Goal: Transaction & Acquisition: Purchase product/service

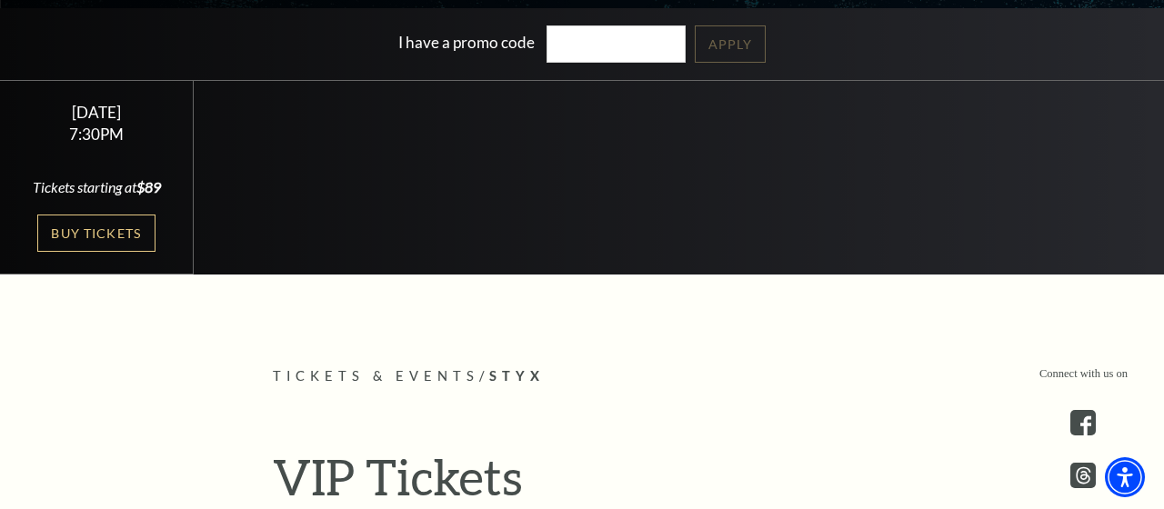
scroll to position [389, 0]
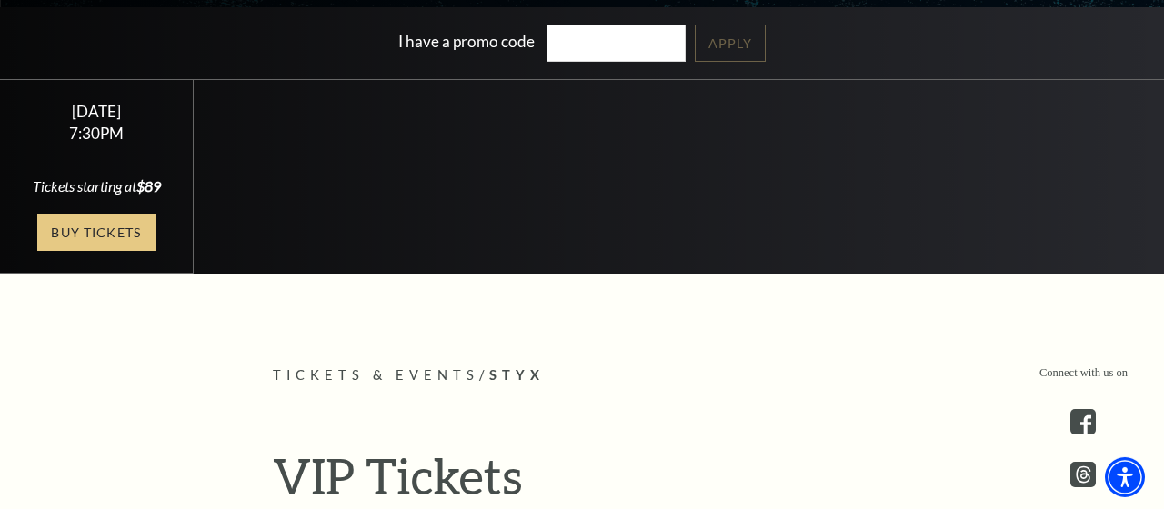
click at [115, 250] on link "Buy Tickets" at bounding box center [96, 232] width 118 height 37
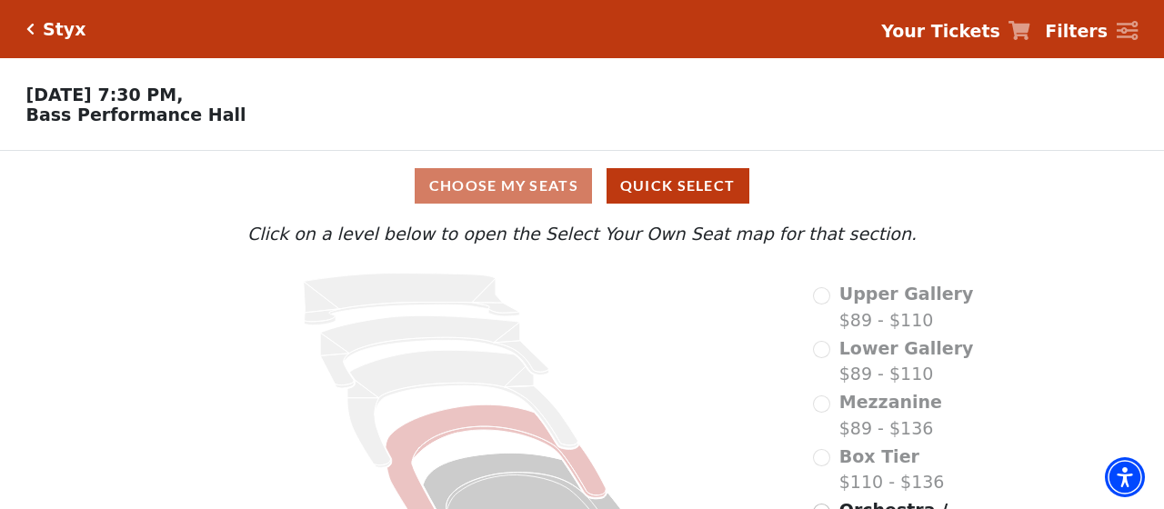
scroll to position [92, 0]
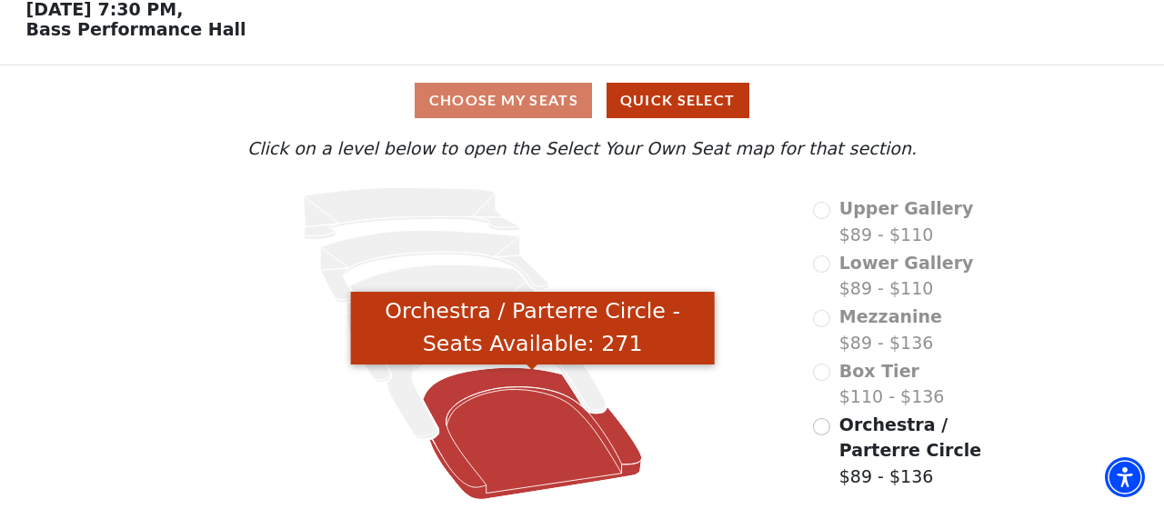
click at [528, 395] on icon "Orchestra / Parterre Circle - Seats Available: 271" at bounding box center [532, 433] width 219 height 132
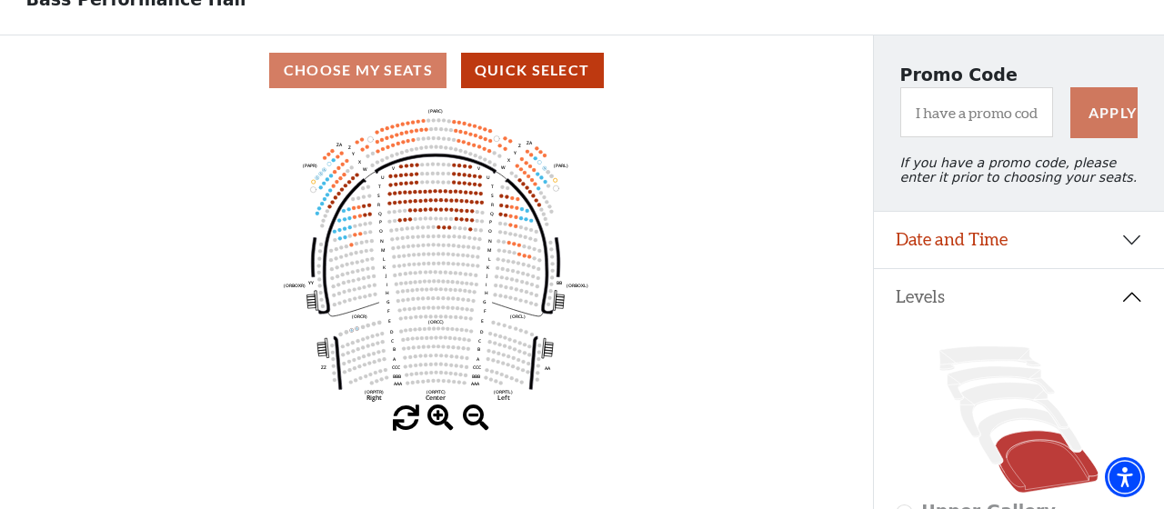
scroll to position [117, 0]
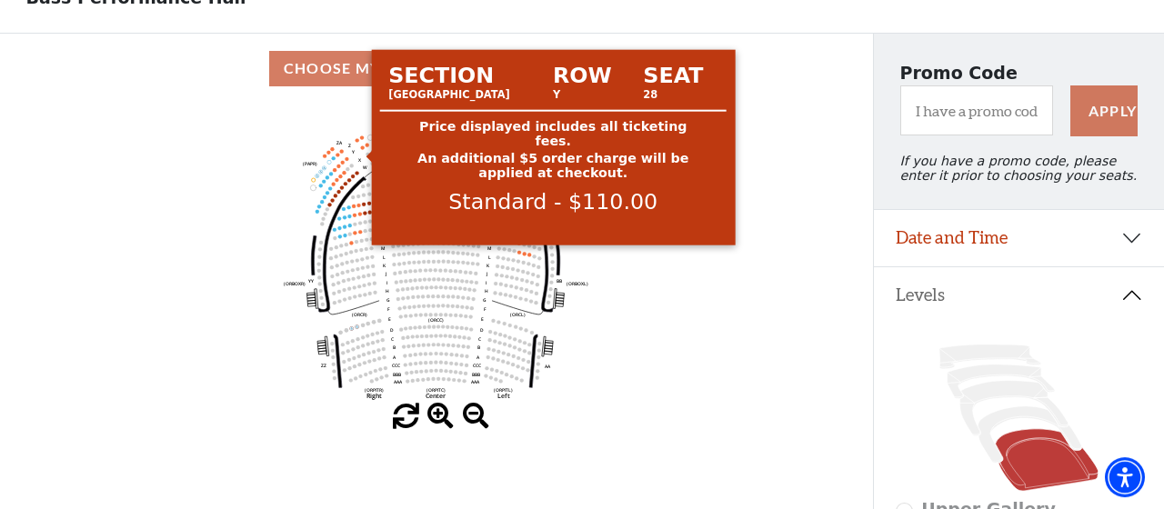
click at [363, 149] on circle at bounding box center [363, 147] width 4 height 4
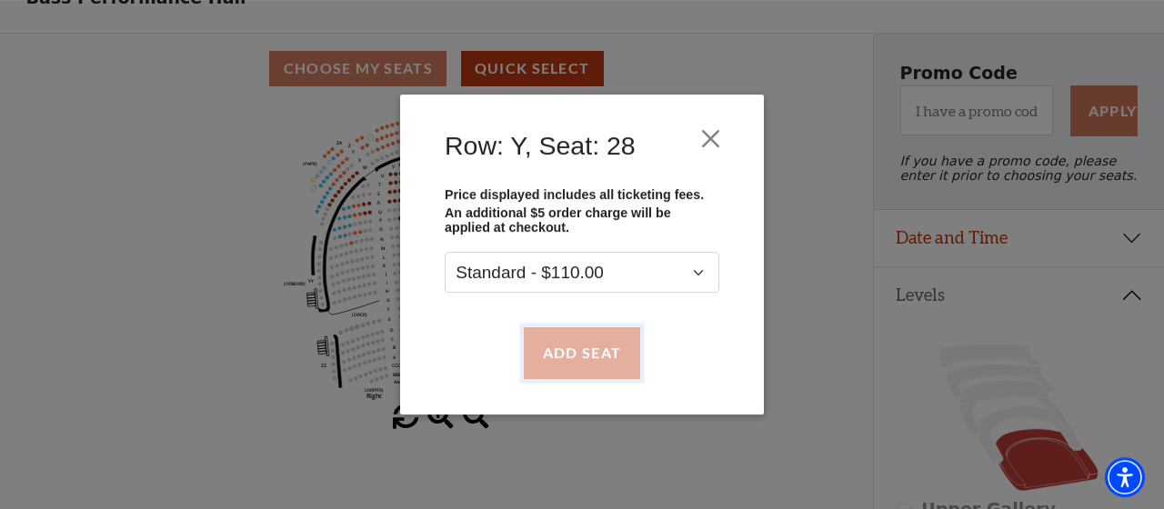
click at [575, 347] on button "Add Seat" at bounding box center [582, 352] width 116 height 51
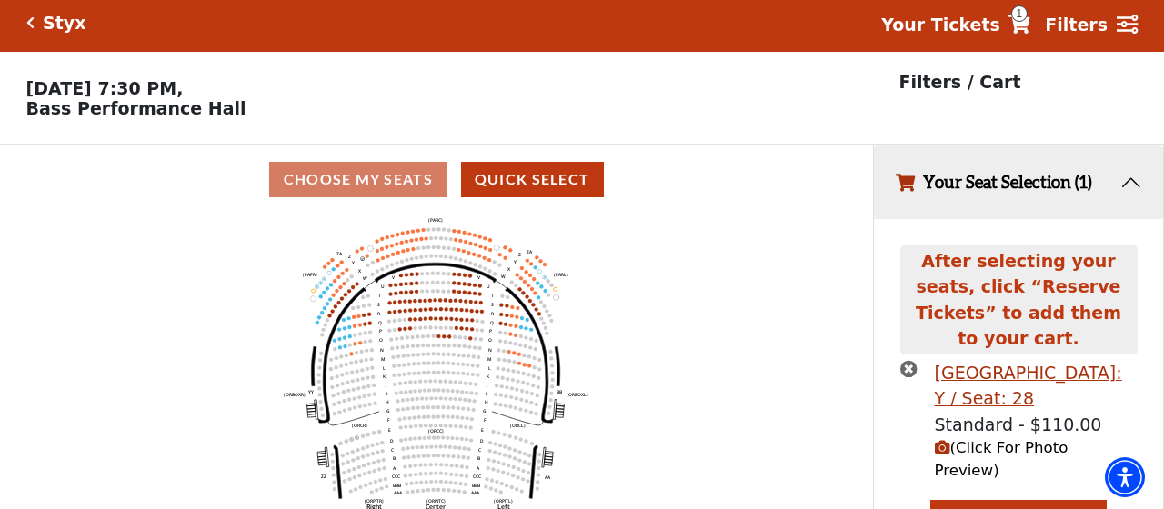
scroll to position [6, 0]
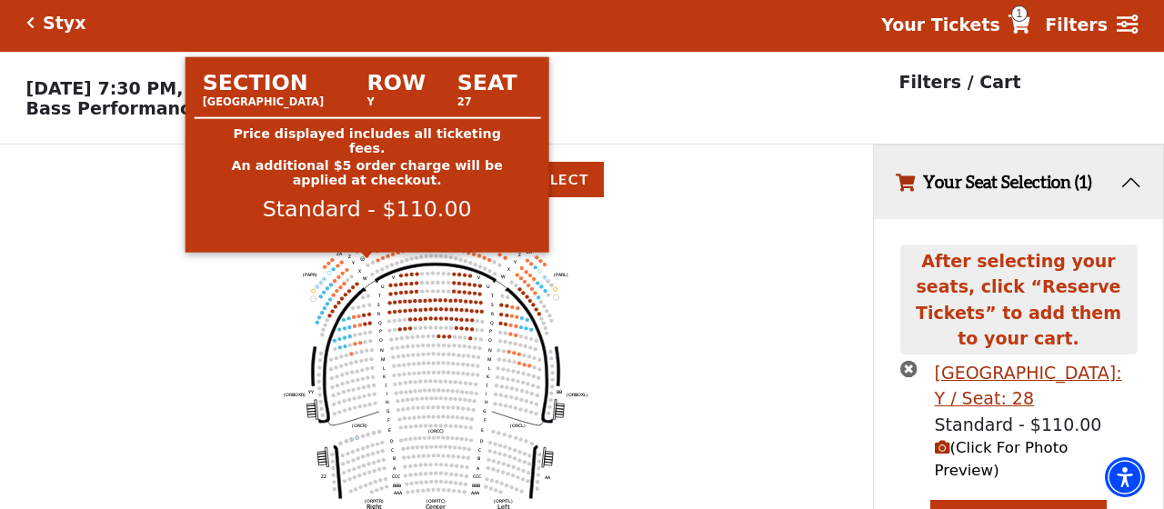
click at [367, 257] on circle at bounding box center [367, 256] width 4 height 4
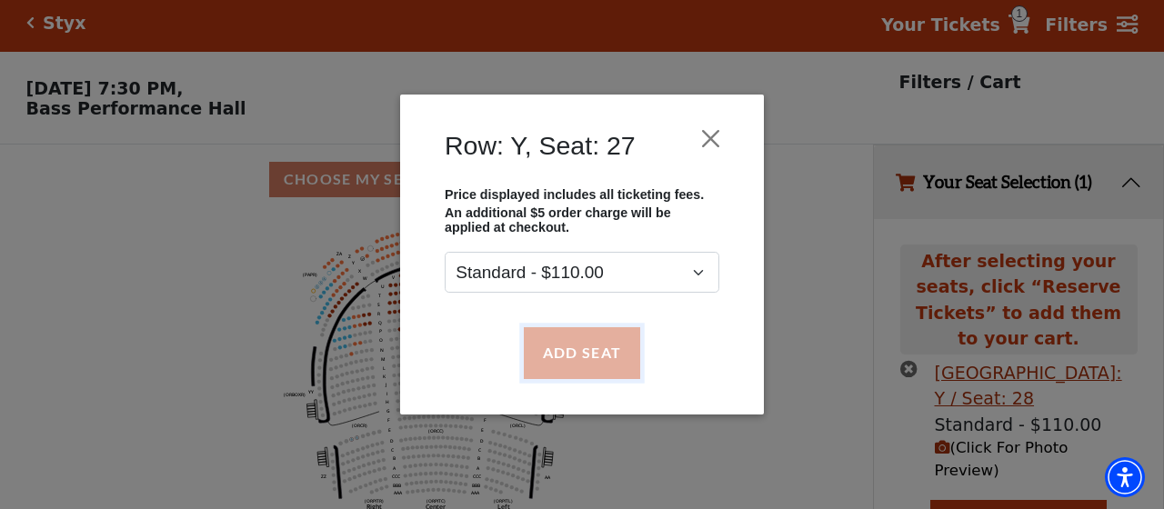
click at [613, 346] on button "Add Seat" at bounding box center [582, 352] width 116 height 51
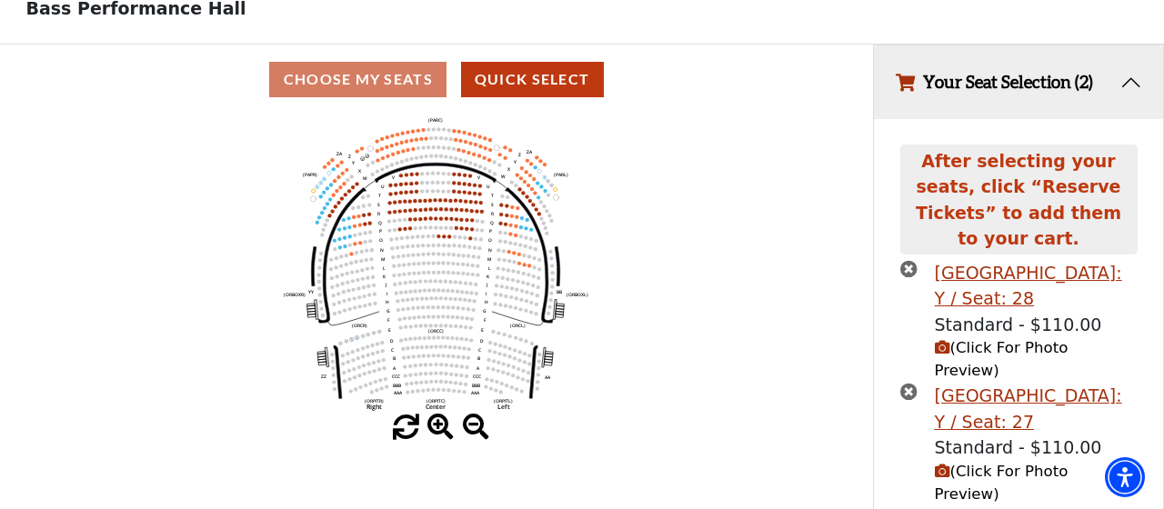
scroll to position [151, 0]
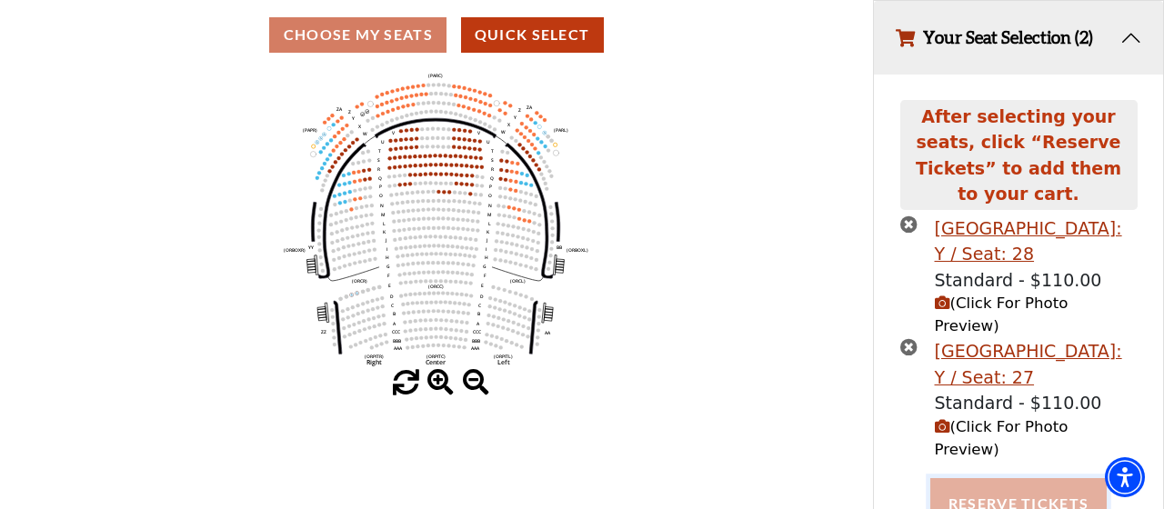
click at [1002, 478] on button "Reserve Tickets" at bounding box center [1018, 503] width 176 height 51
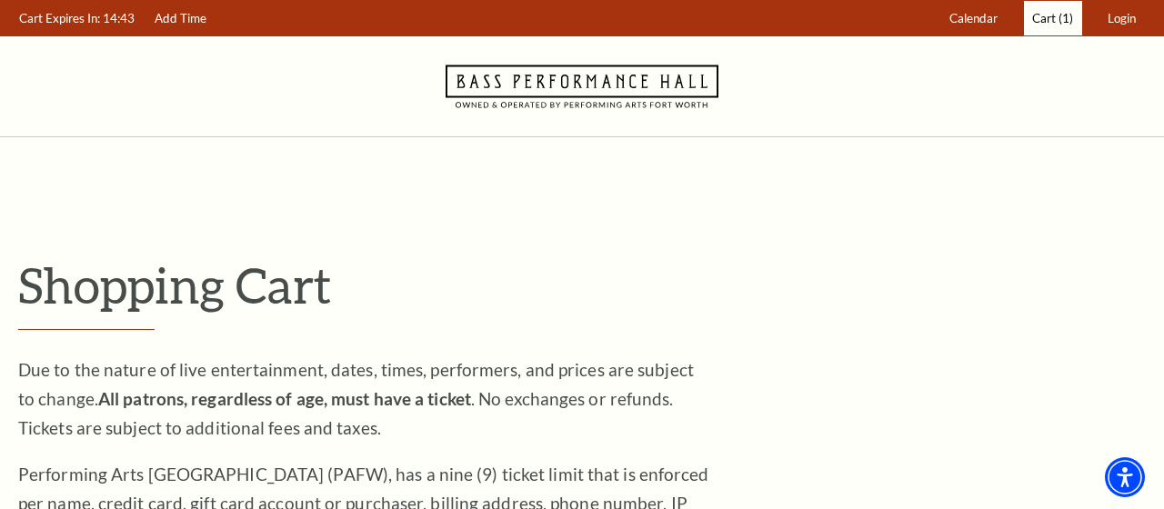
click at [1049, 13] on span "Cart" at bounding box center [1044, 18] width 24 height 15
click at [1047, 15] on span "Cart" at bounding box center [1044, 18] width 24 height 15
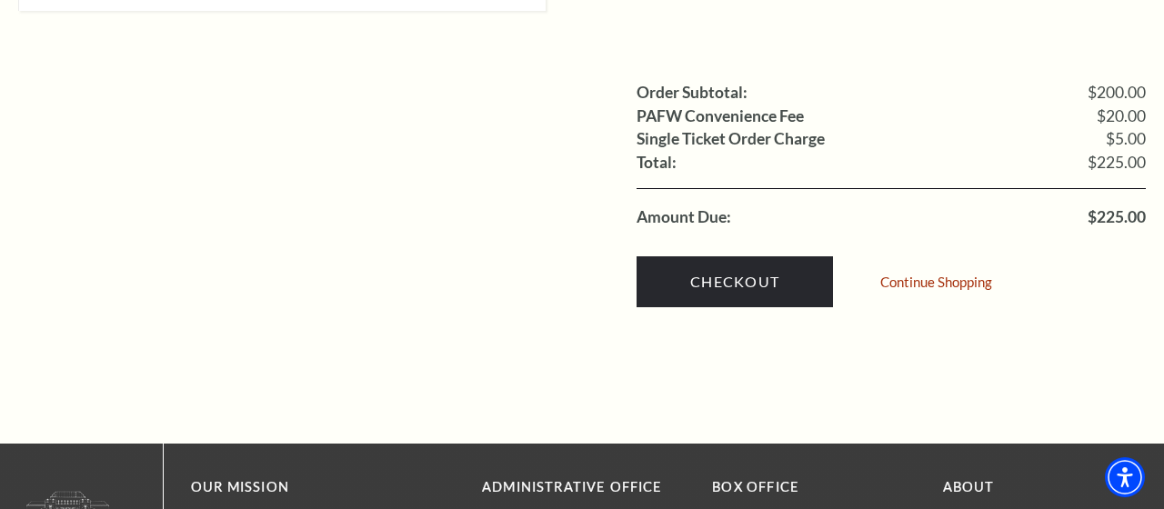
scroll to position [1839, 0]
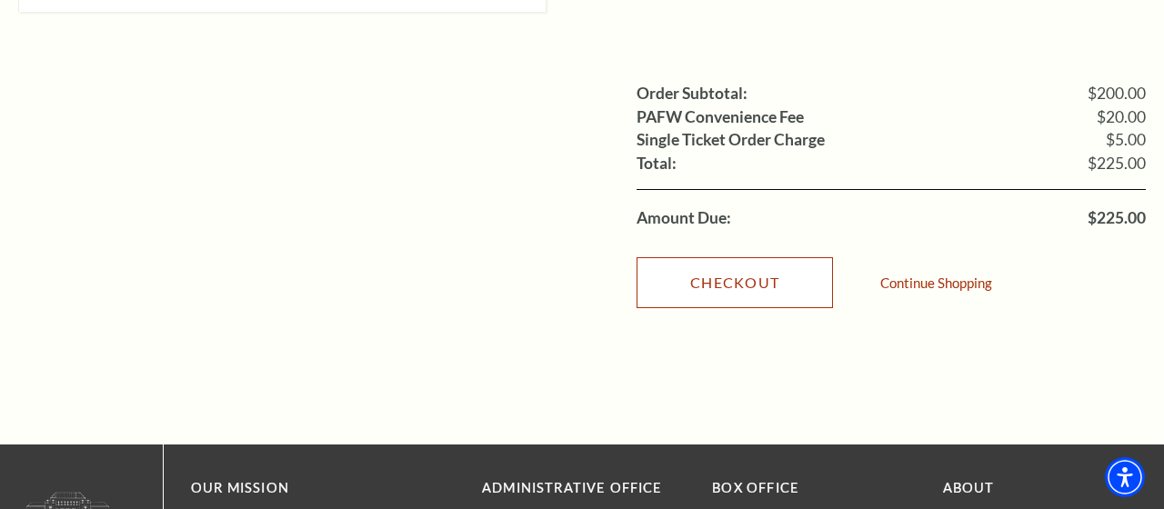
click at [743, 257] on link "Checkout" at bounding box center [734, 282] width 196 height 51
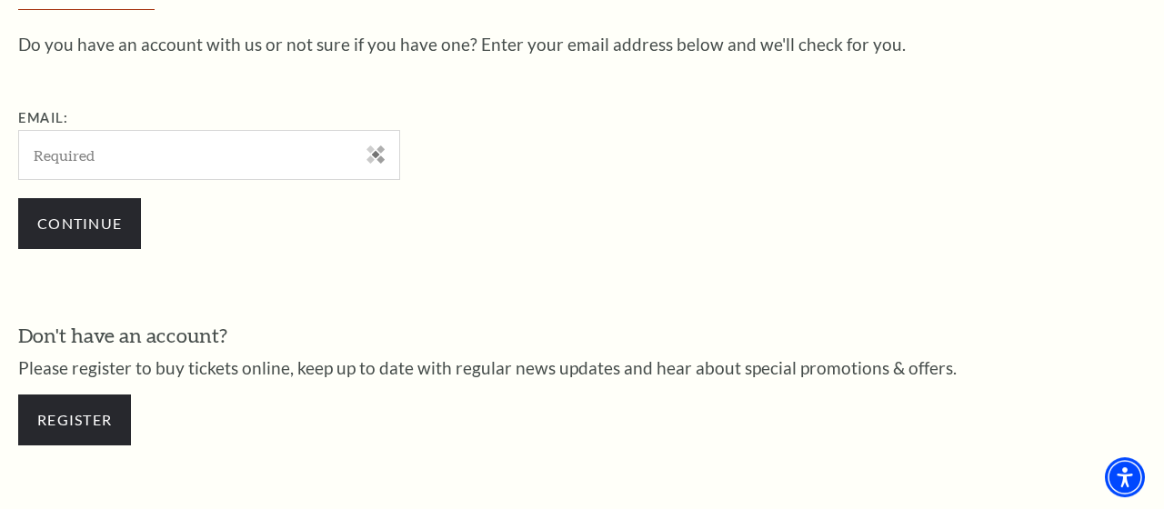
scroll to position [559, 0]
click at [130, 148] on input "Email:" at bounding box center [209, 155] width 382 height 50
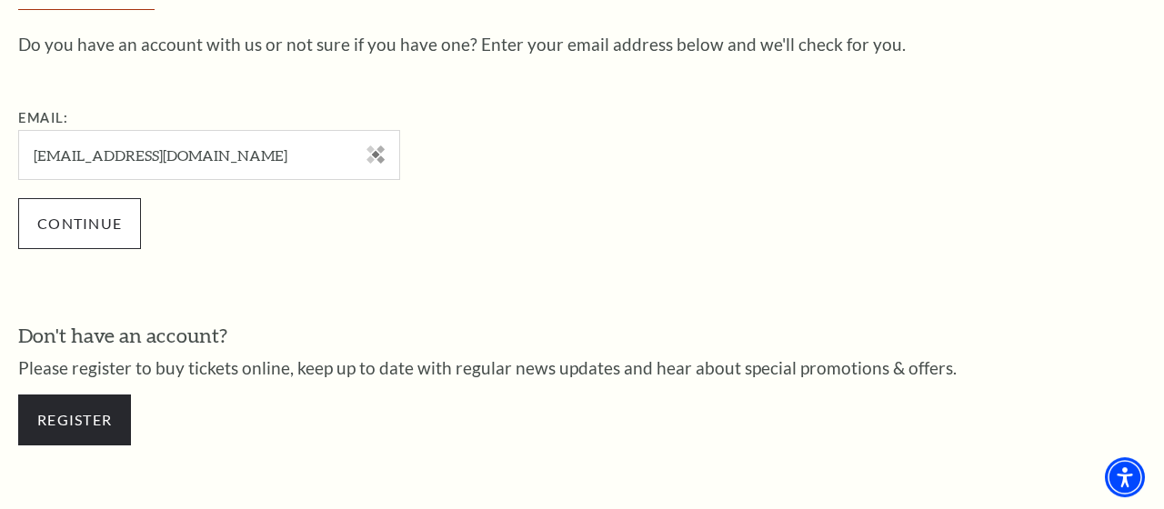
type input "[EMAIL_ADDRESS][DOMAIN_NAME]"
click at [84, 216] on input "Continue" at bounding box center [79, 223] width 123 height 51
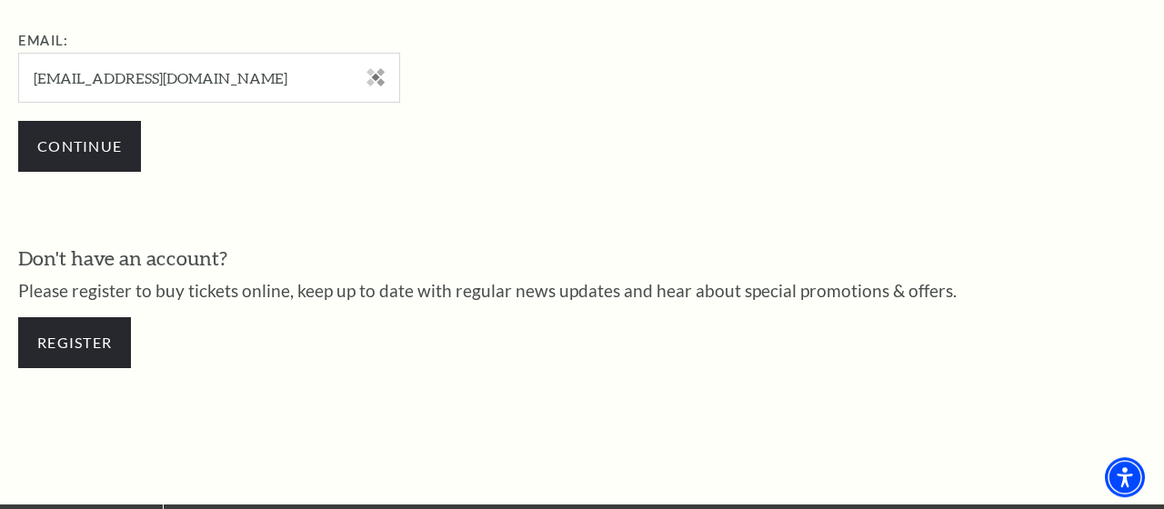
scroll to position [655, 0]
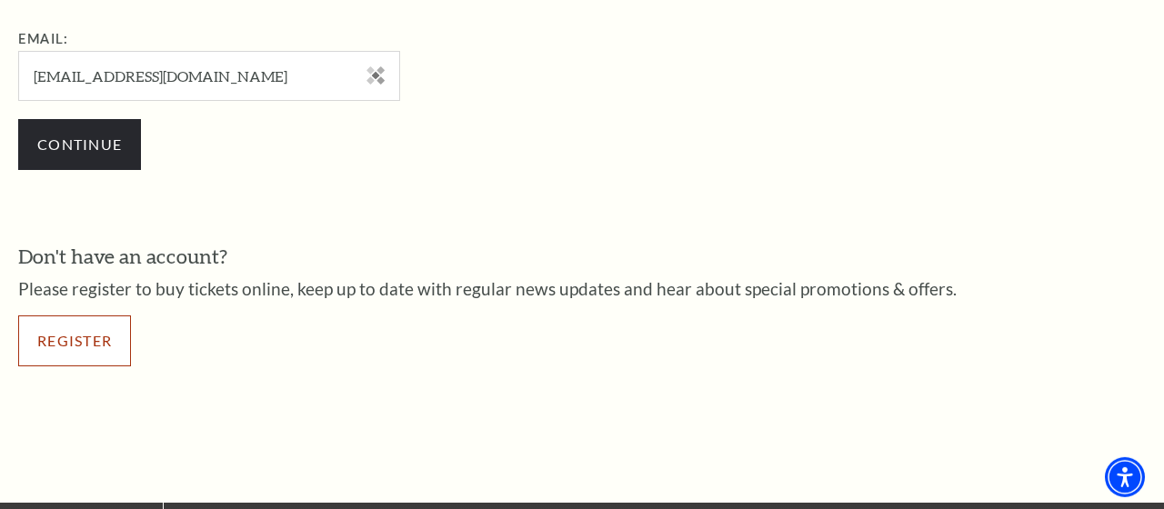
click at [95, 331] on link "Register" at bounding box center [74, 340] width 113 height 51
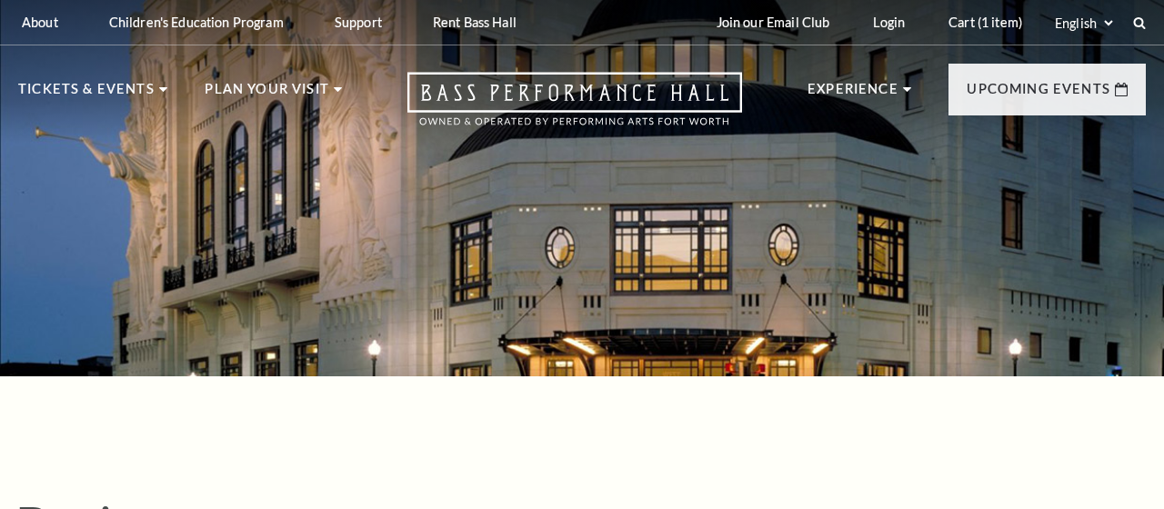
select select "1"
select select "[GEOGRAPHIC_DATA]"
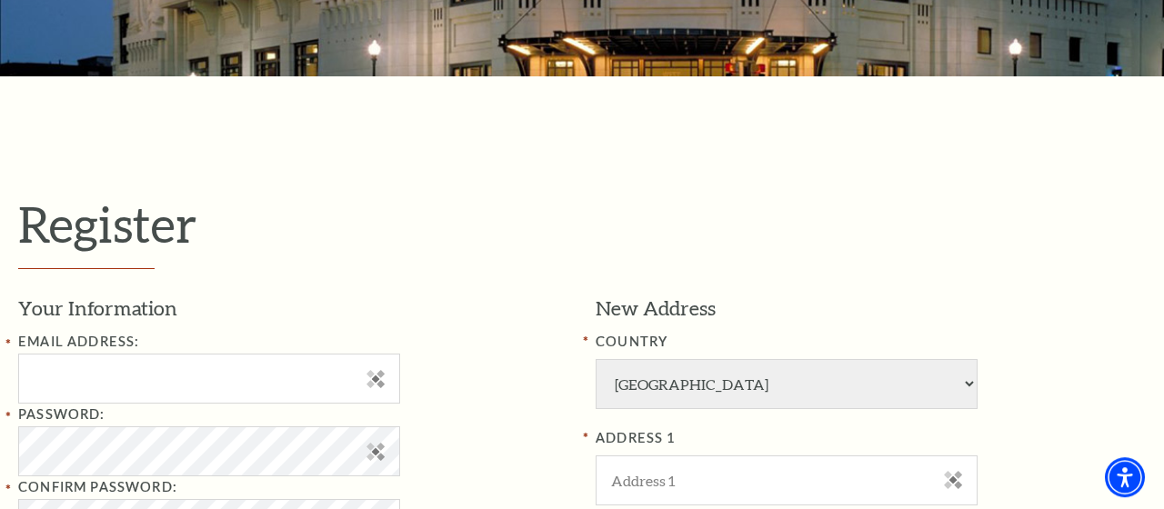
scroll to position [325, 0]
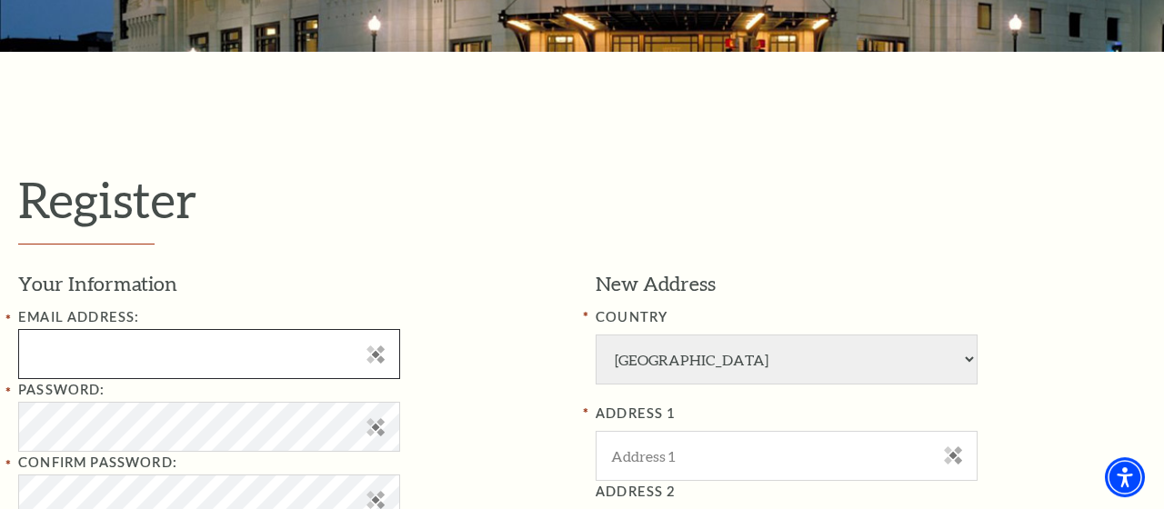
click at [238, 345] on input "Email Address:" at bounding box center [209, 354] width 382 height 50
type input "lasleyrandy@gmail.com"
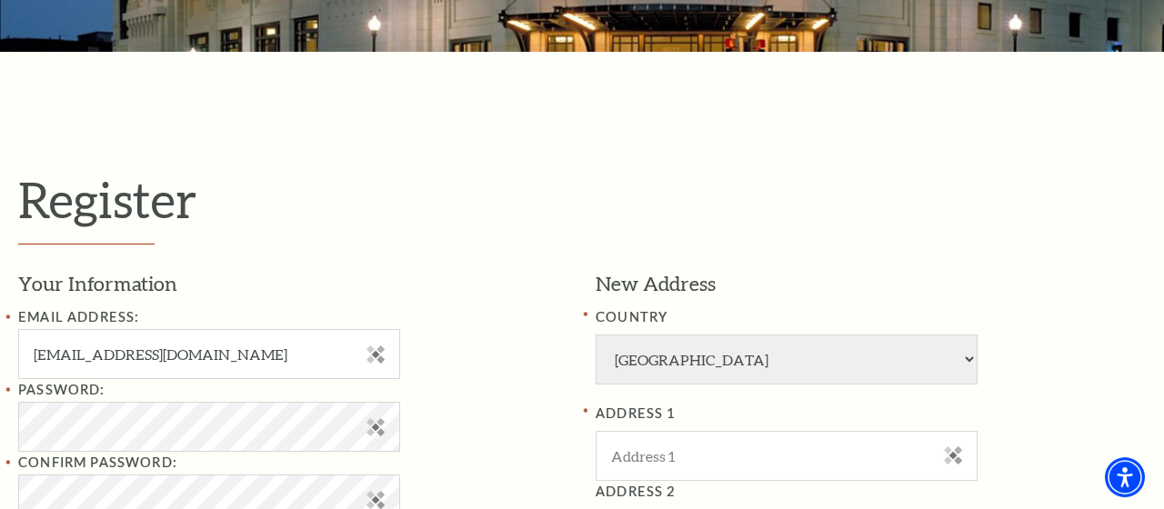
type input "Randall"
type input "Lasley"
type input "2148507231"
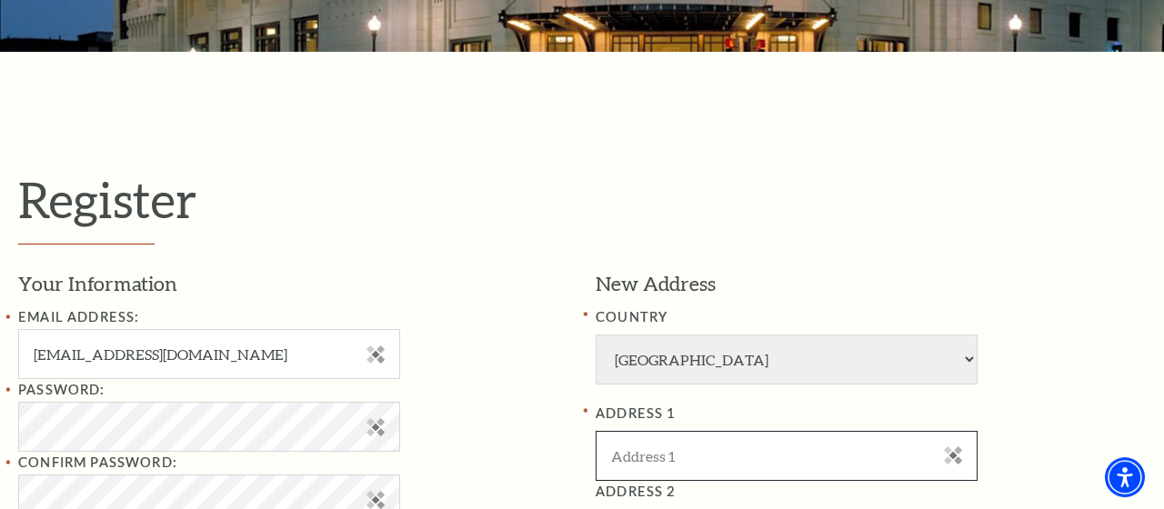
type input "11405 Iron Bark Drive"
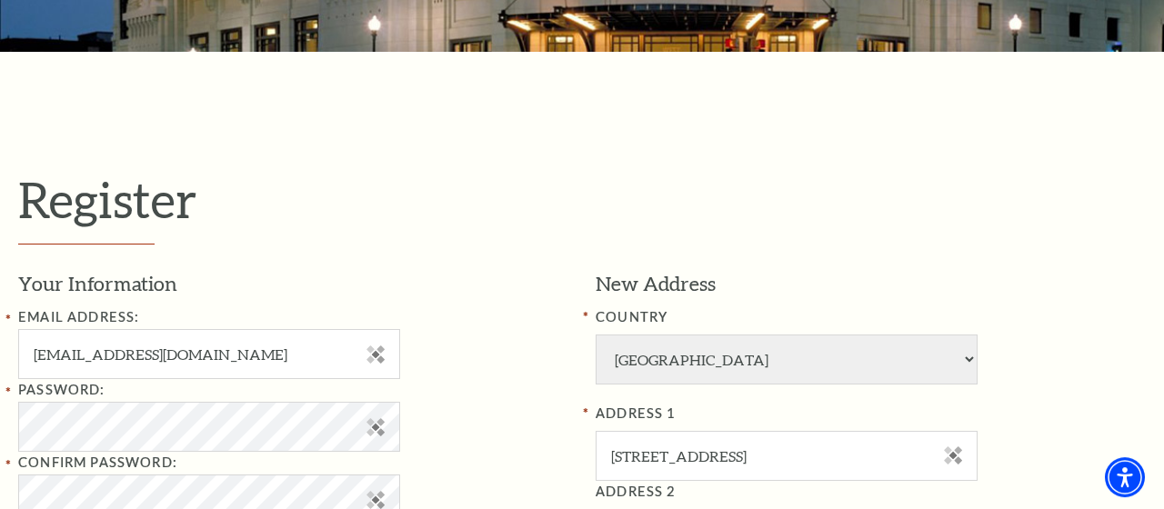
type input "Denton"
type input "76207"
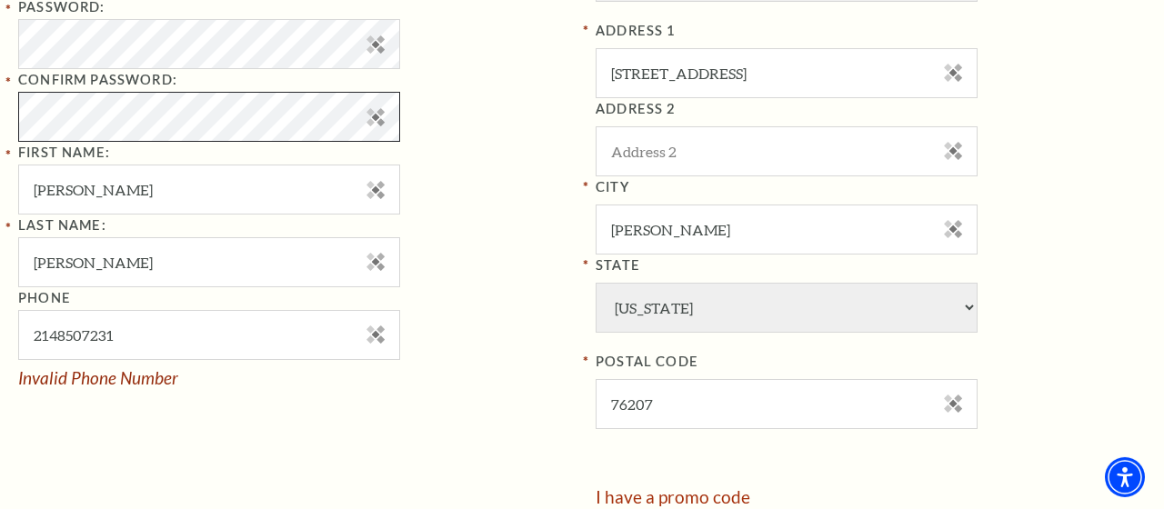
scroll to position [708, 0]
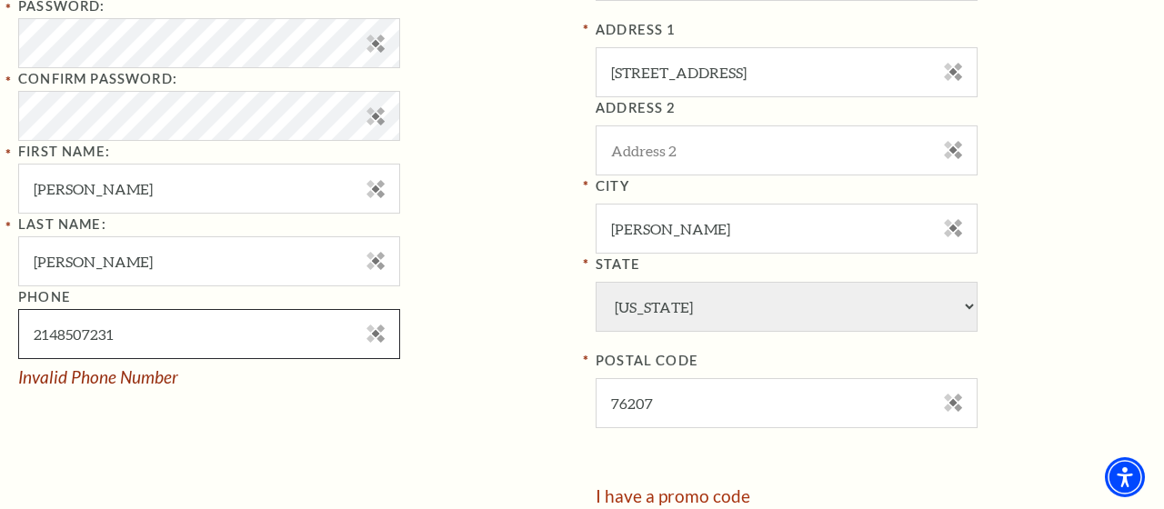
click at [60, 338] on input "2148507231" at bounding box center [209, 334] width 382 height 50
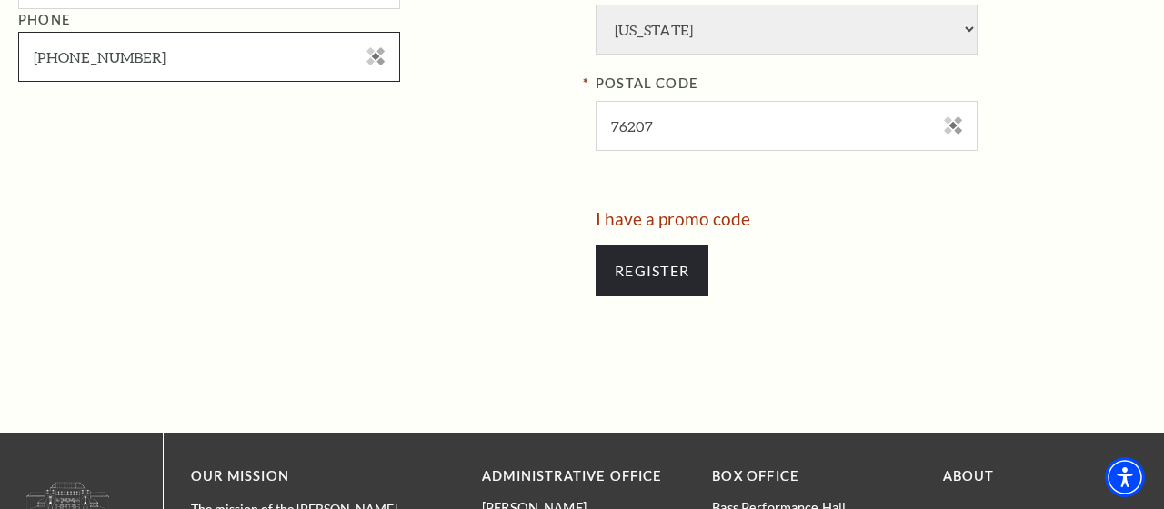
scroll to position [988, 0]
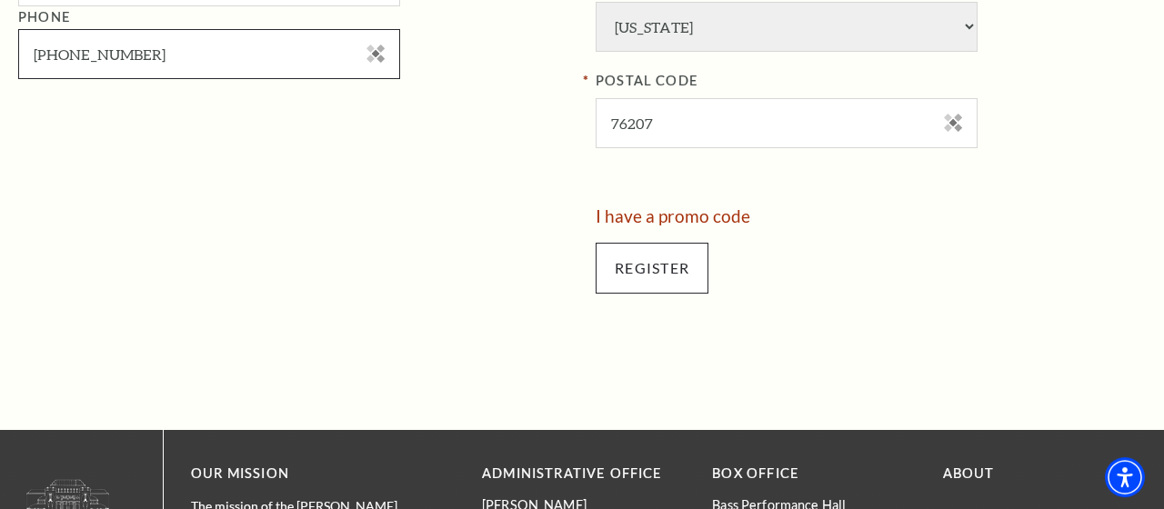
type input "214-850-7231"
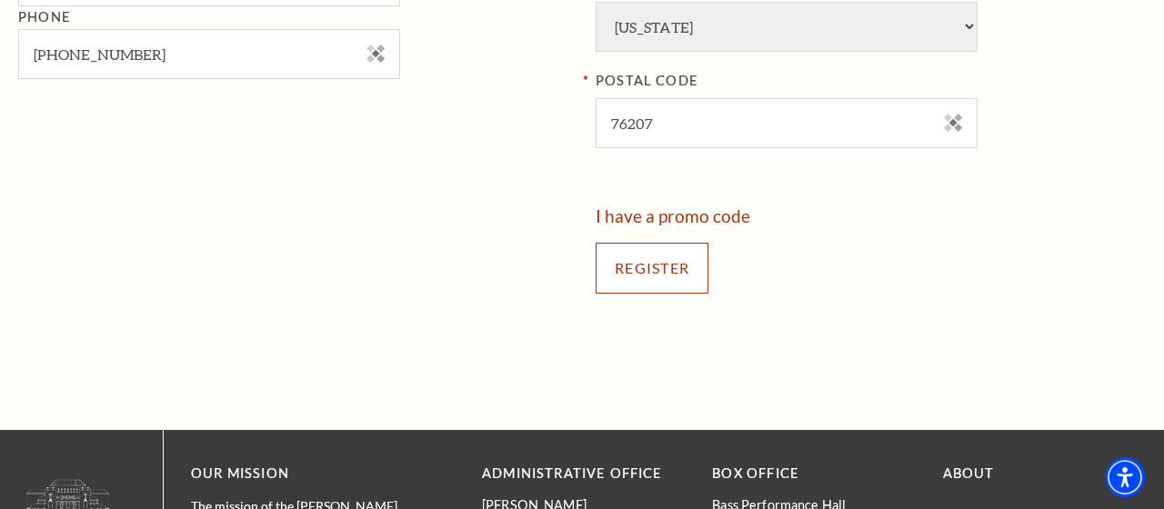
click at [647, 254] on input "Register" at bounding box center [651, 268] width 113 height 51
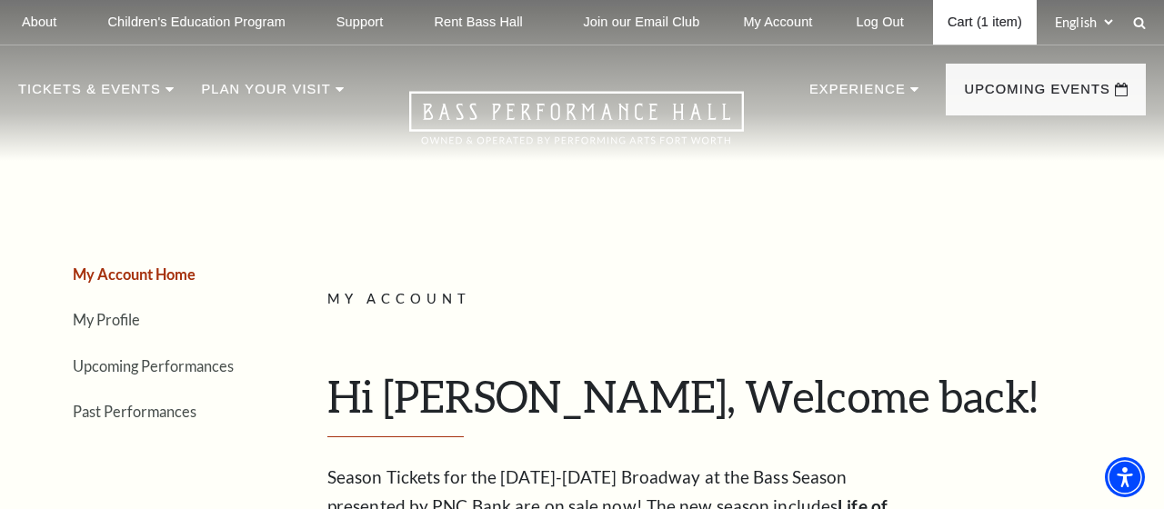
click at [985, 20] on link "Cart (1 item)" at bounding box center [985, 22] width 104 height 45
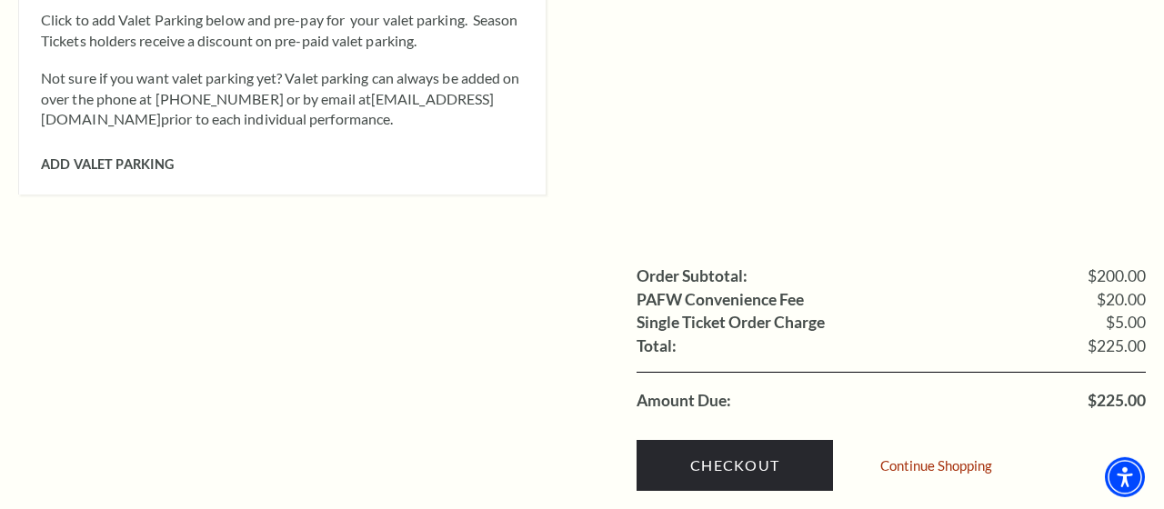
scroll to position [1463, 0]
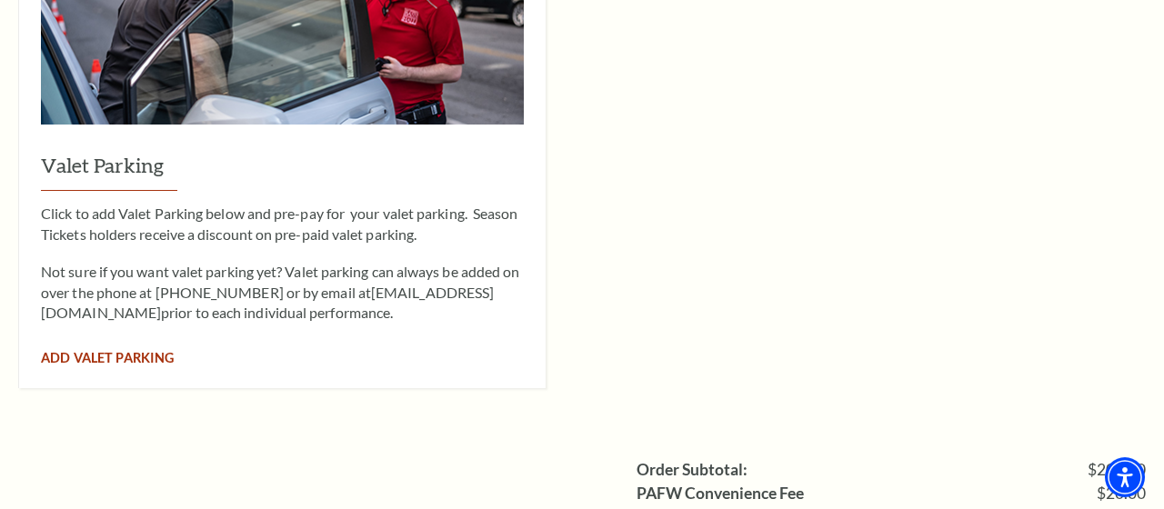
click at [158, 350] on span "Add Valet Parking" at bounding box center [107, 357] width 133 height 15
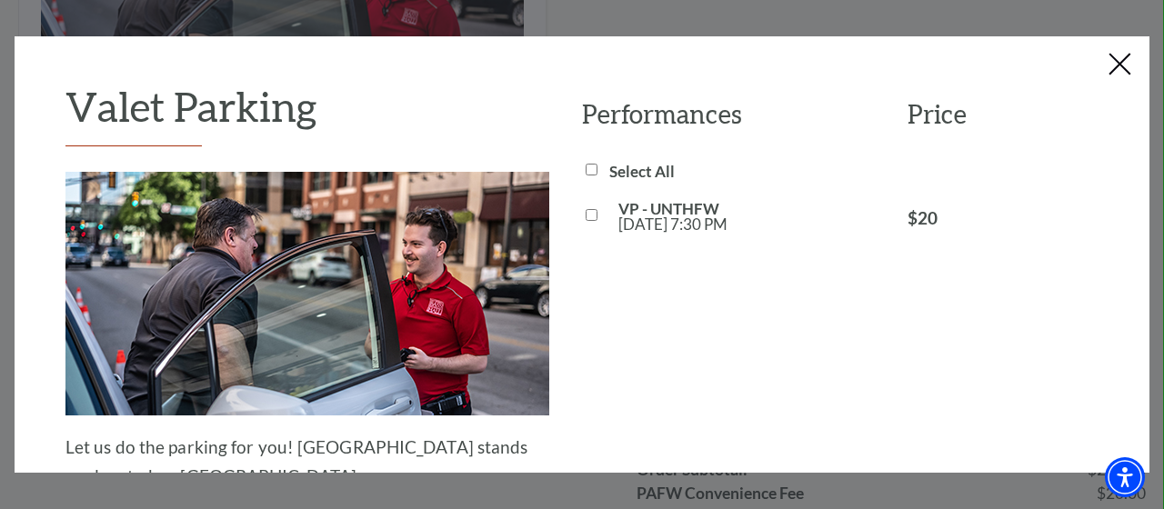
click at [592, 215] on input "VP - UNTHFW [DATE] 7:30 PM" at bounding box center [591, 215] width 12 height 12
checkbox input "true"
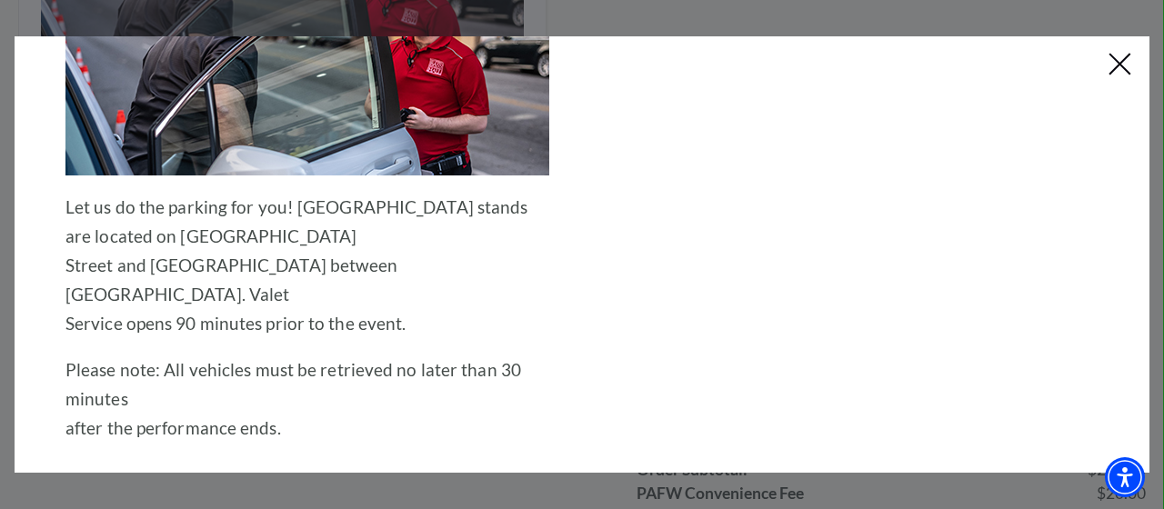
scroll to position [405, 0]
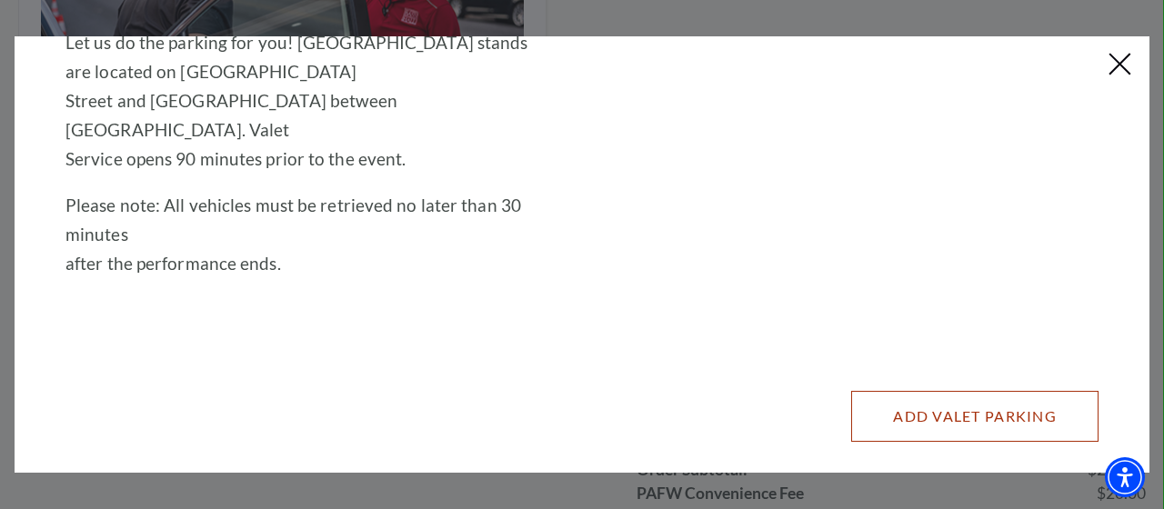
click at [956, 391] on button "Add Valet Parking" at bounding box center [974, 416] width 247 height 51
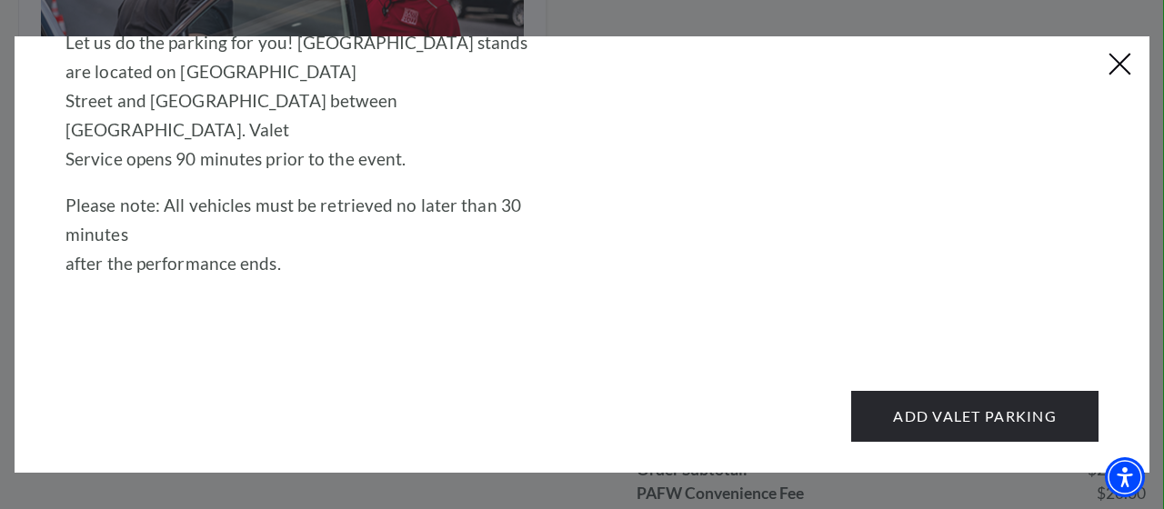
scroll to position [0, 0]
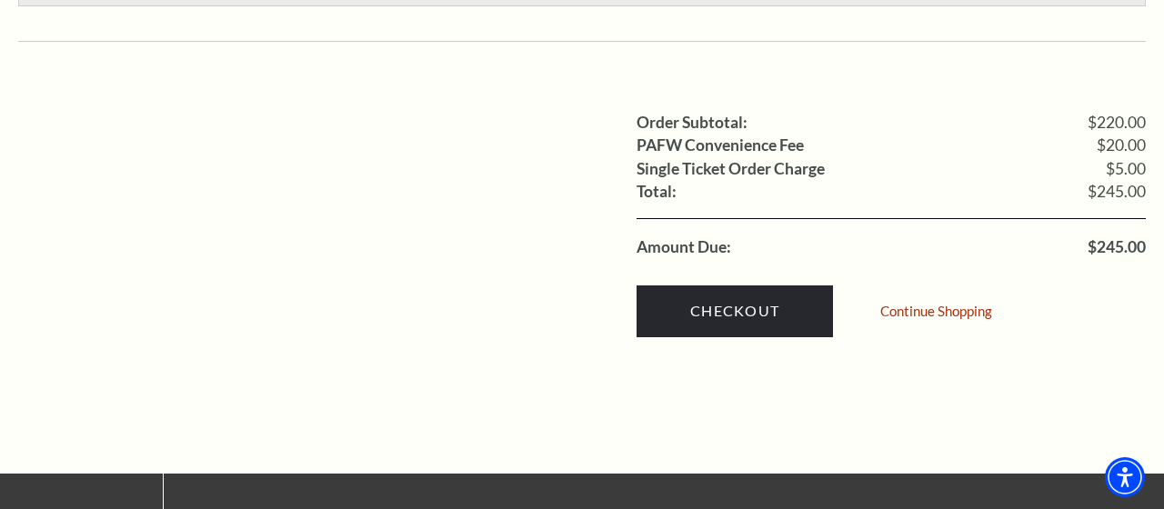
scroll to position [1402, 0]
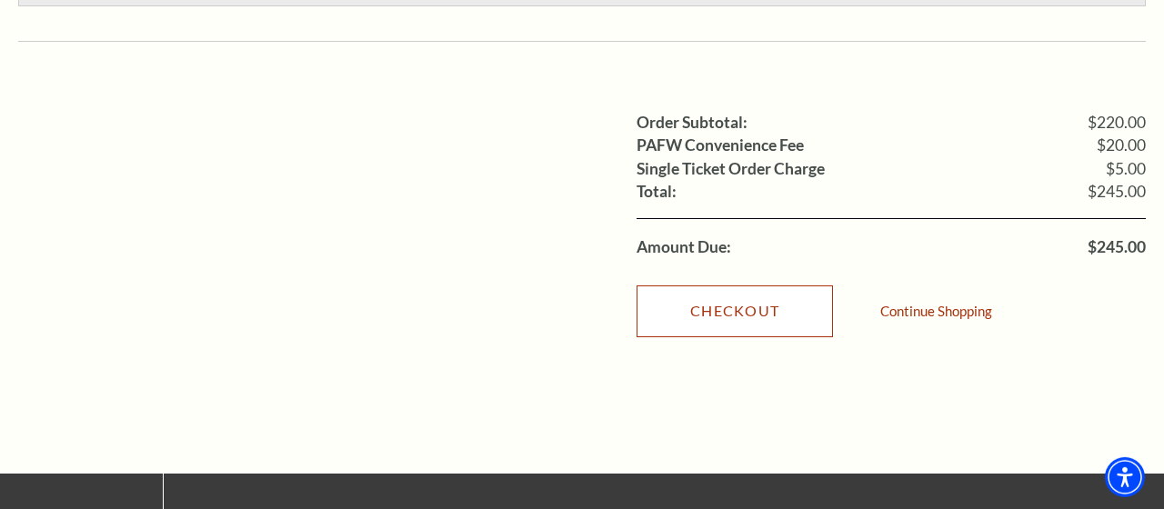
click at [751, 299] on link "Checkout" at bounding box center [734, 310] width 196 height 51
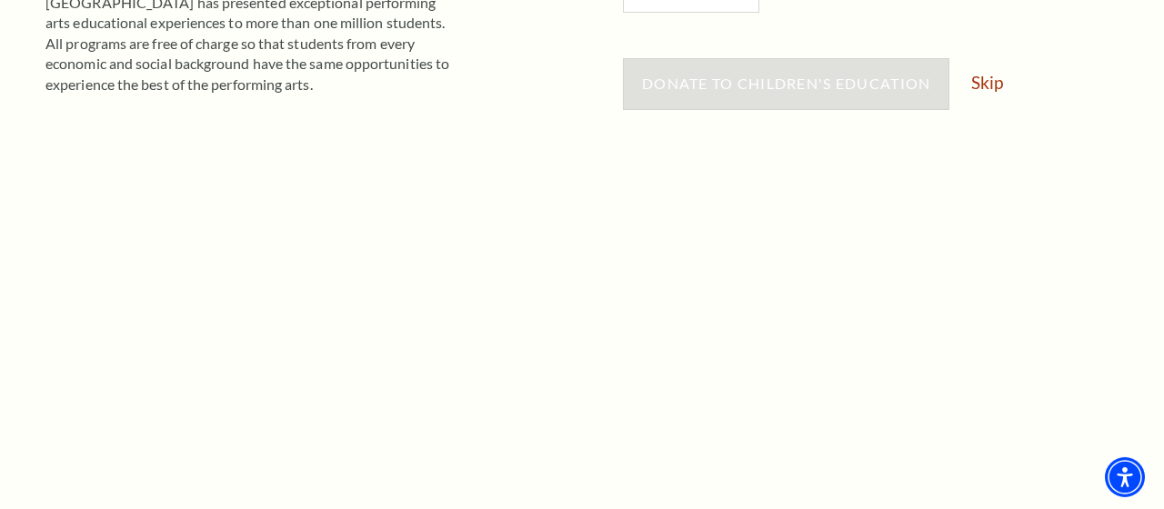
scroll to position [543, 0]
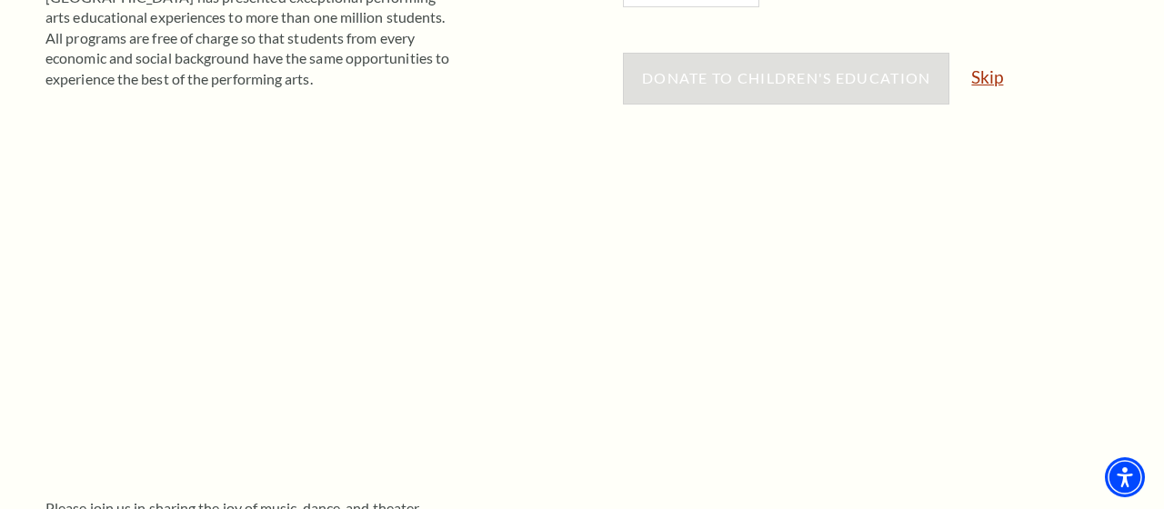
click at [996, 80] on link "Skip" at bounding box center [987, 76] width 32 height 17
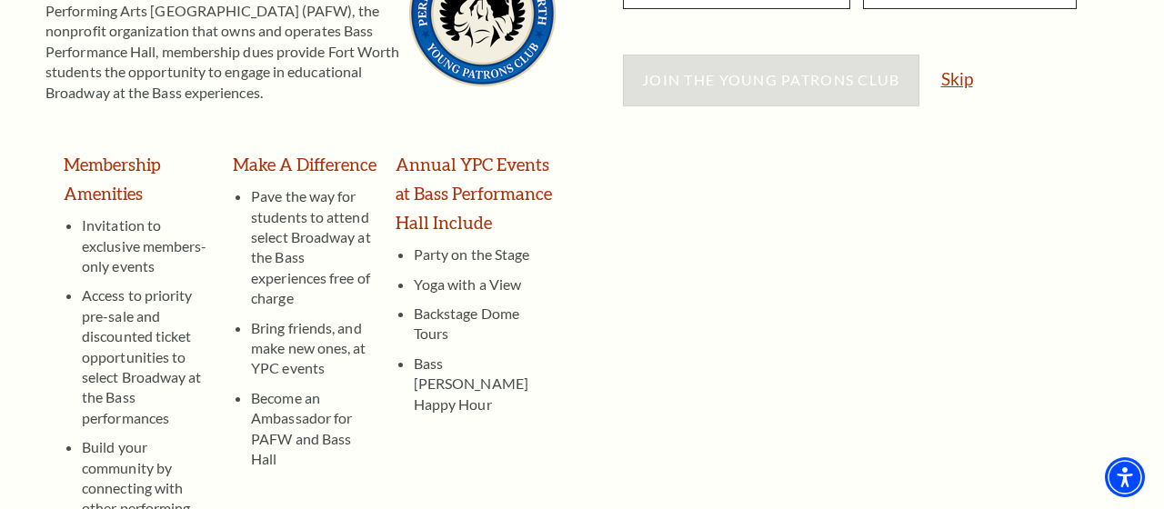
scroll to position [388, 0]
click at [961, 87] on link "Skip" at bounding box center [957, 78] width 32 height 17
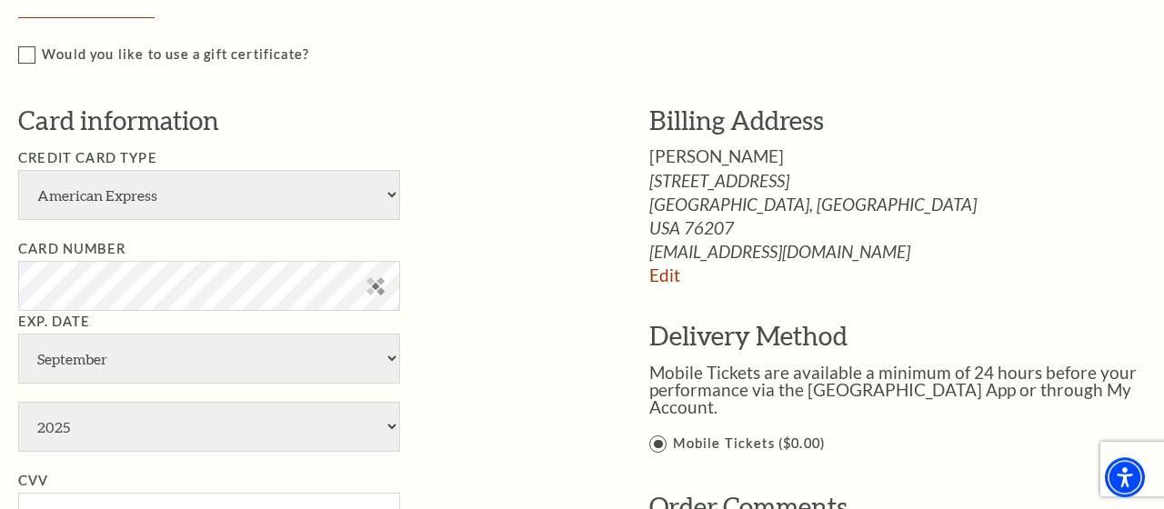
scroll to position [1161, 0]
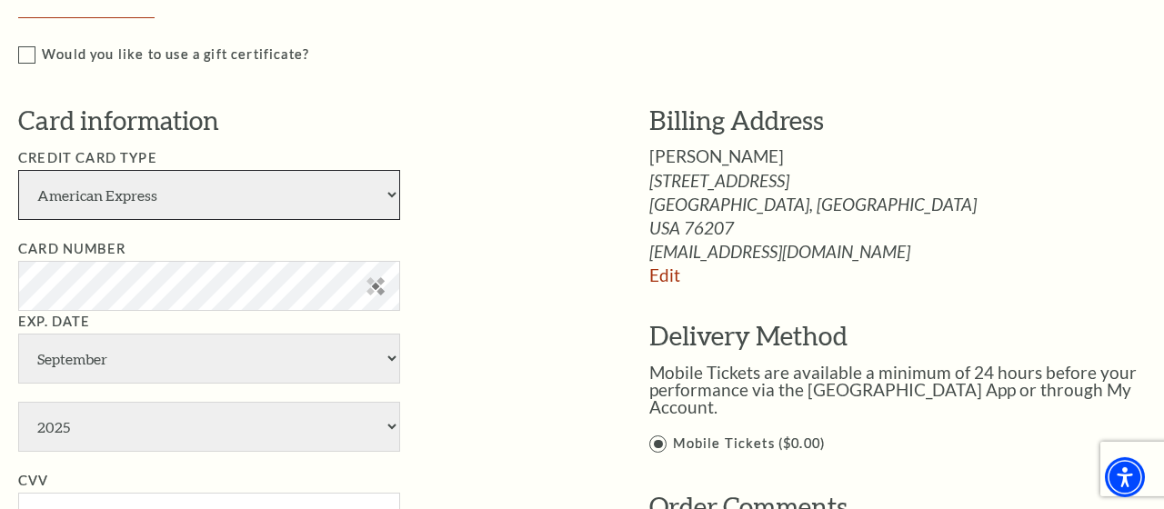
click at [18, 170] on select "American Express Visa Master Card Discover" at bounding box center [209, 195] width 382 height 50
select select "24"
click option "Visa" at bounding box center [0, 0] width 0 height 0
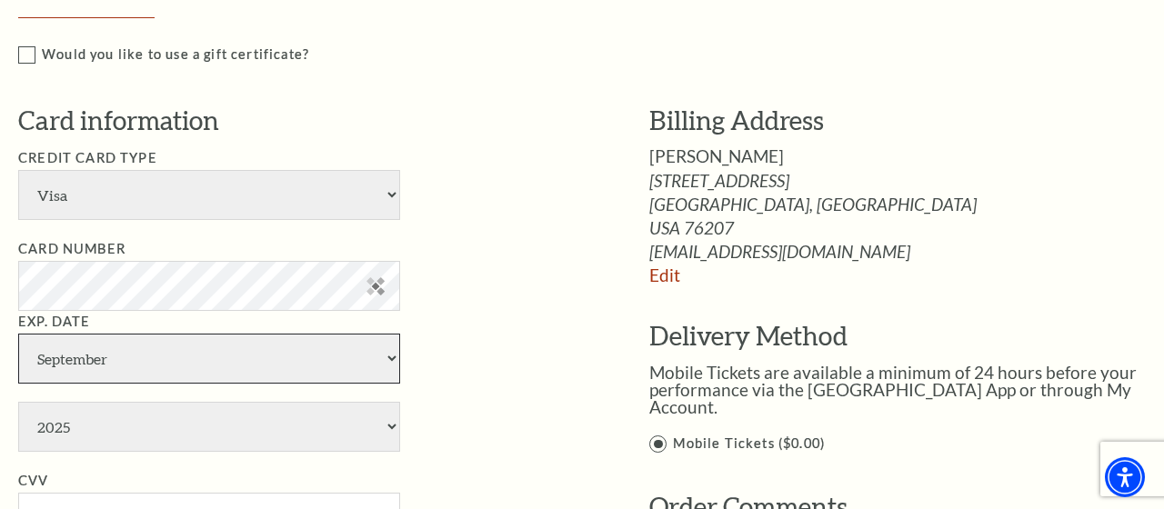
select select "3"
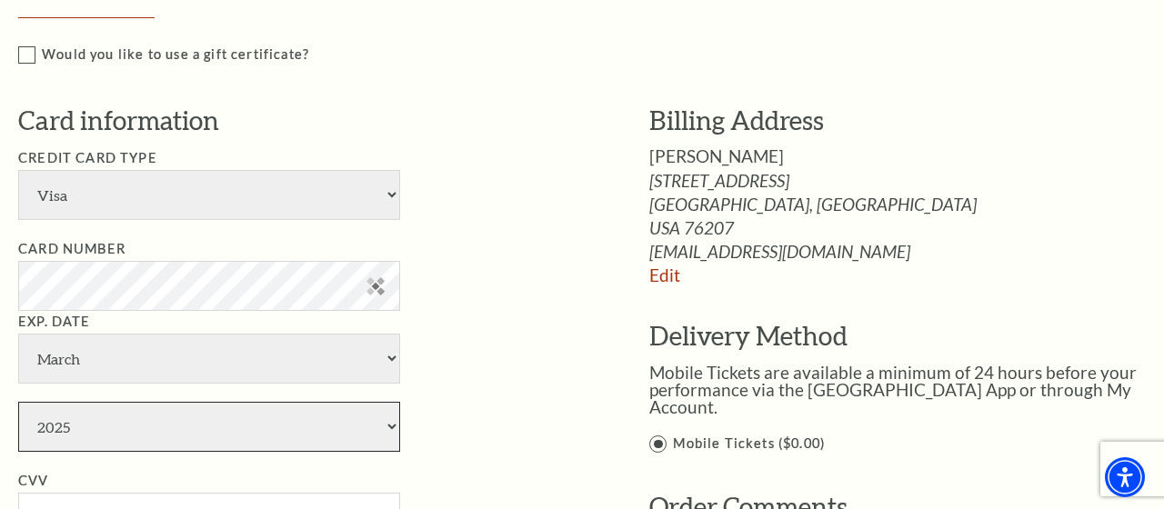
select select "2029"
type input "Randall Lasley"
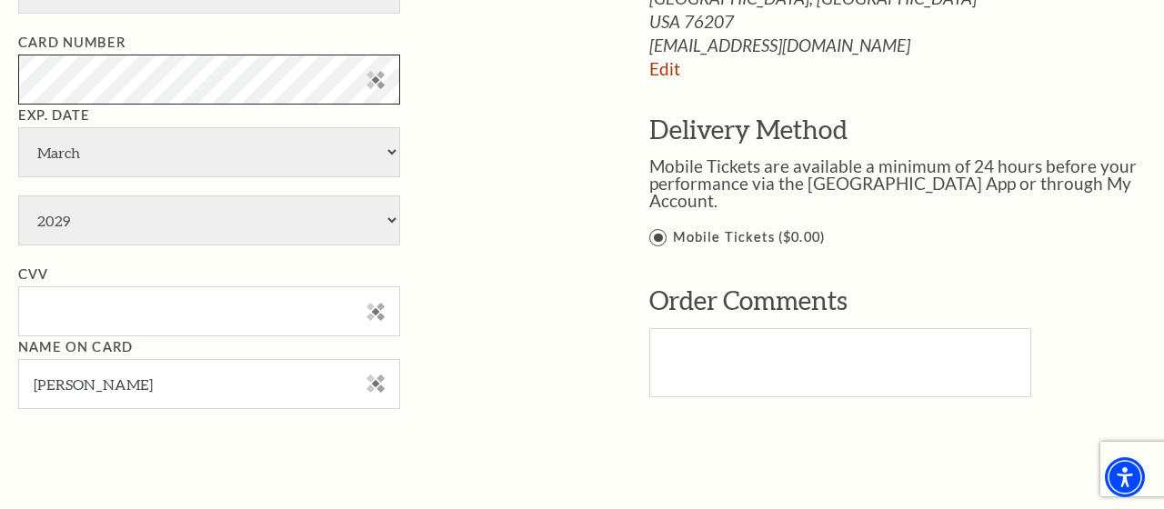
scroll to position [1381, 0]
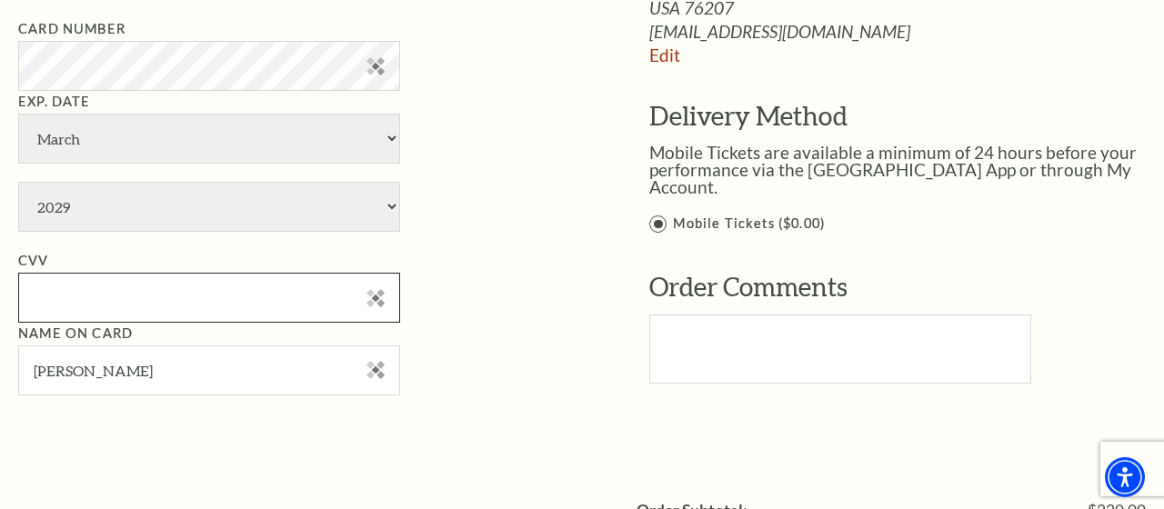
click at [265, 311] on input "CVV" at bounding box center [209, 298] width 382 height 50
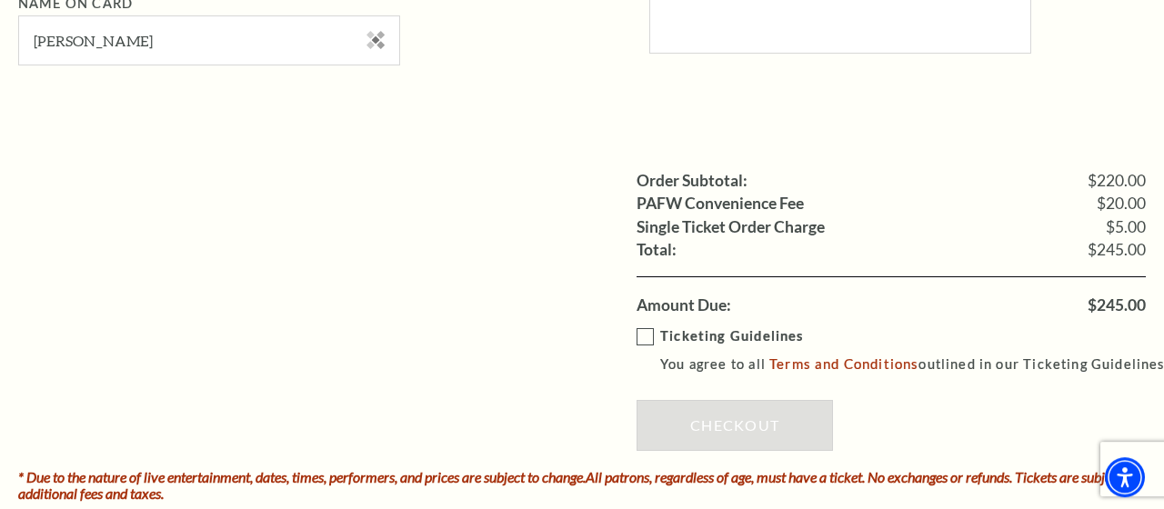
scroll to position [1712, 0]
type input "915"
click at [648, 349] on label "Ticketing Guidelines You agree to all Terms and Conditions outlined in our Tick…" at bounding box center [903, 350] width 535 height 50
click at [0, 0] on input "Ticketing Guidelines You agree to all Terms and Conditions outlined in our Tick…" at bounding box center [0, 0] width 0 height 0
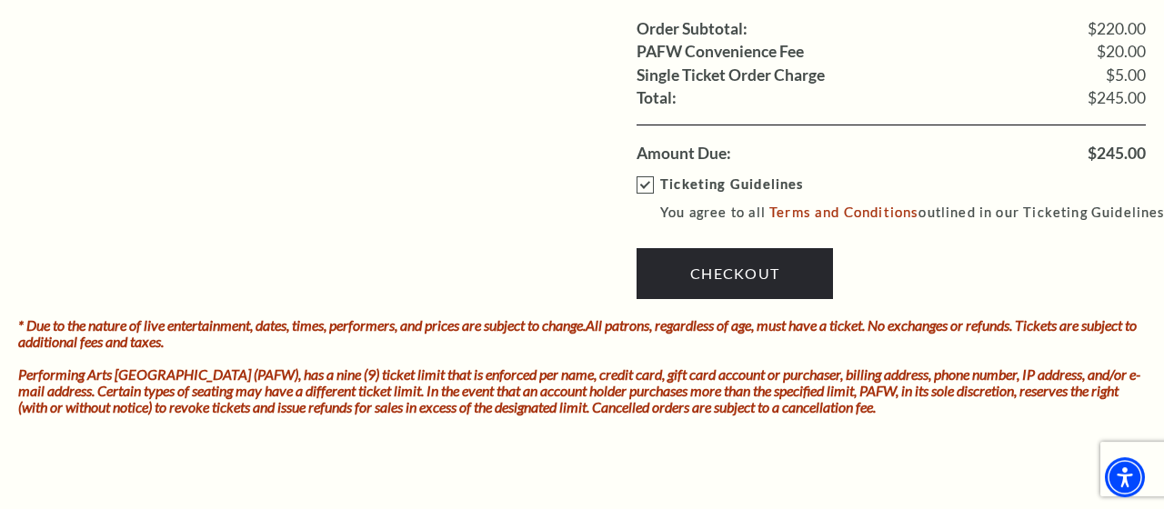
scroll to position [1863, 0]
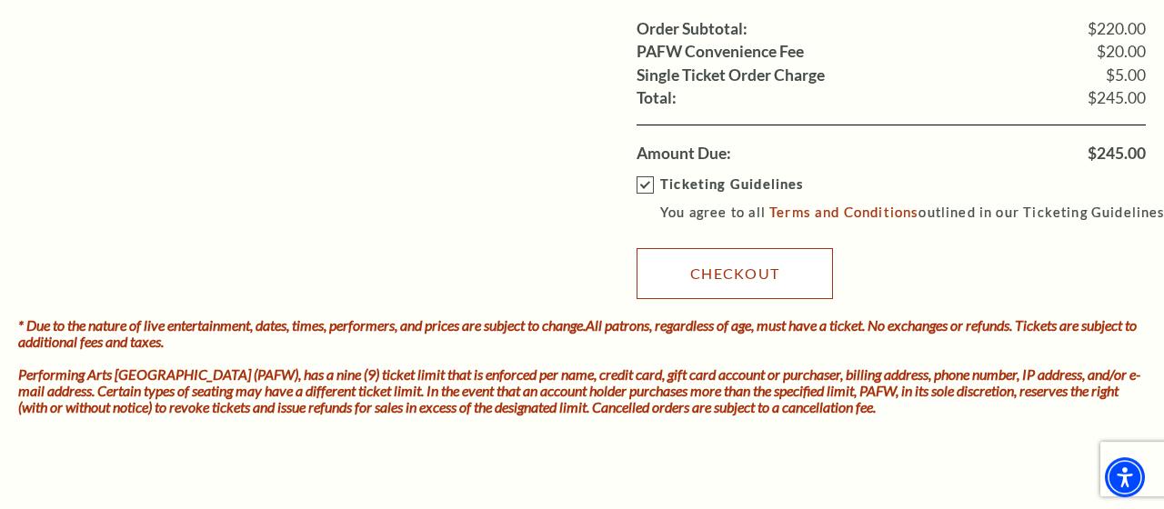
click at [725, 285] on link "Checkout" at bounding box center [734, 273] width 196 height 51
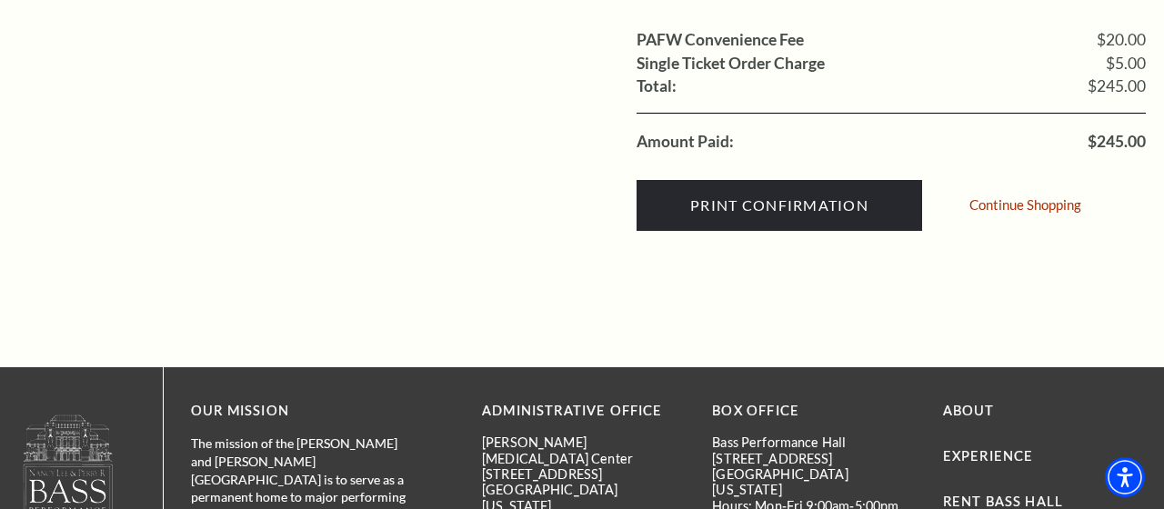
scroll to position [1026, 0]
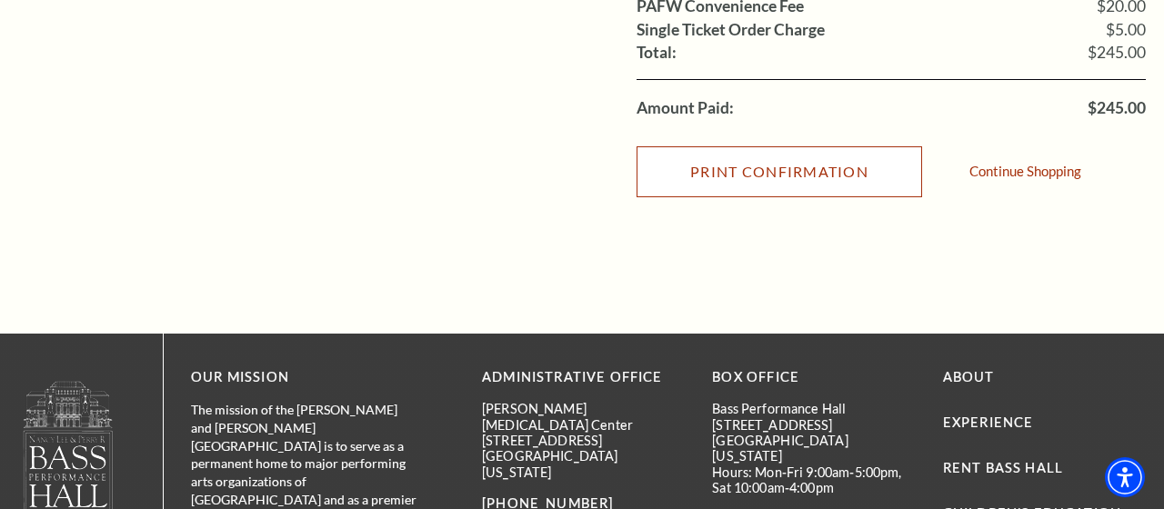
click at [753, 181] on input "Print Confirmation" at bounding box center [778, 171] width 285 height 51
